Goal: Transaction & Acquisition: Purchase product/service

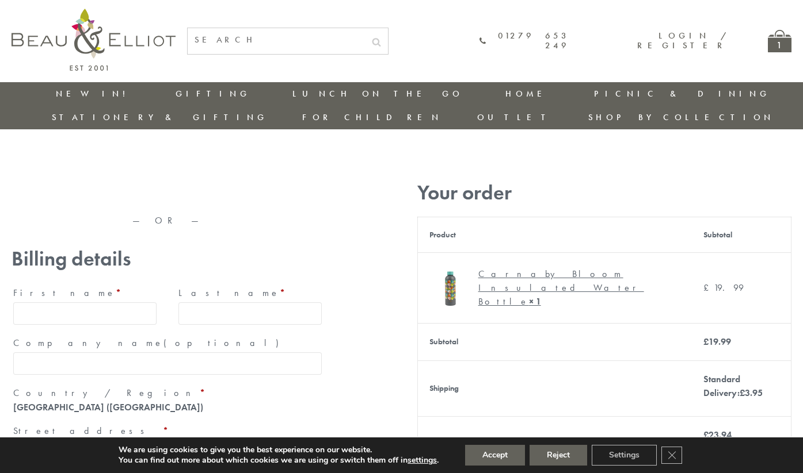
type input "maria33@yahoo.com"
type input "Maria"
type input "Williams"
type input "23, Scottsdale, Happytown"
type input "London"
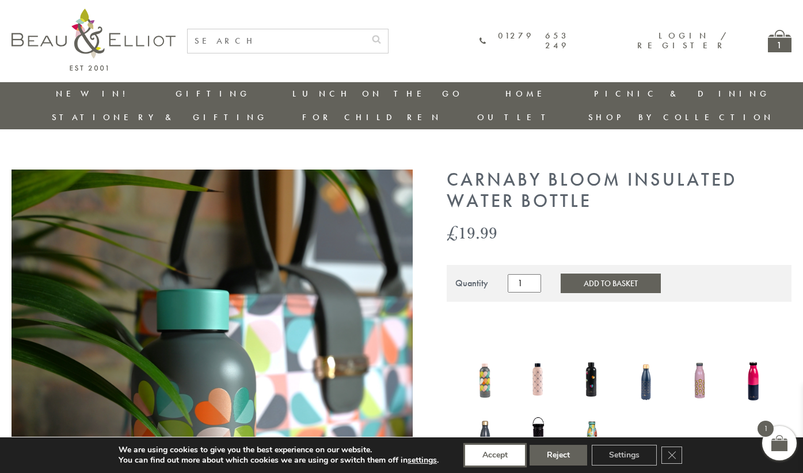
click at [495, 456] on button "Accept" at bounding box center [495, 455] width 60 height 21
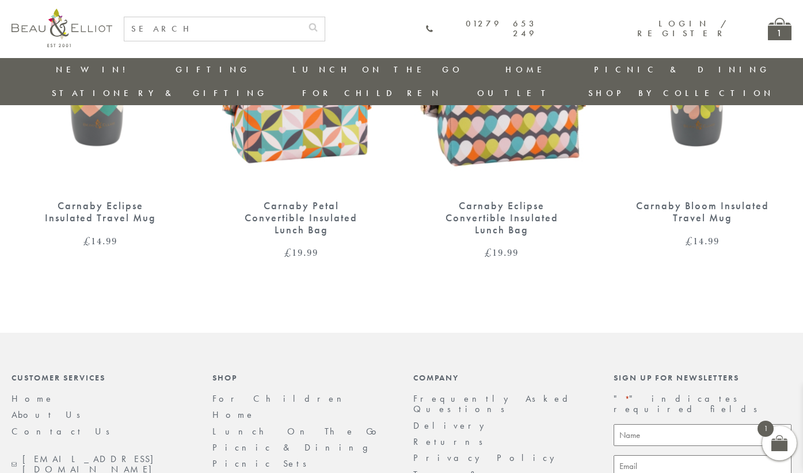
scroll to position [1113, 0]
